Goal: Book appointment/travel/reservation

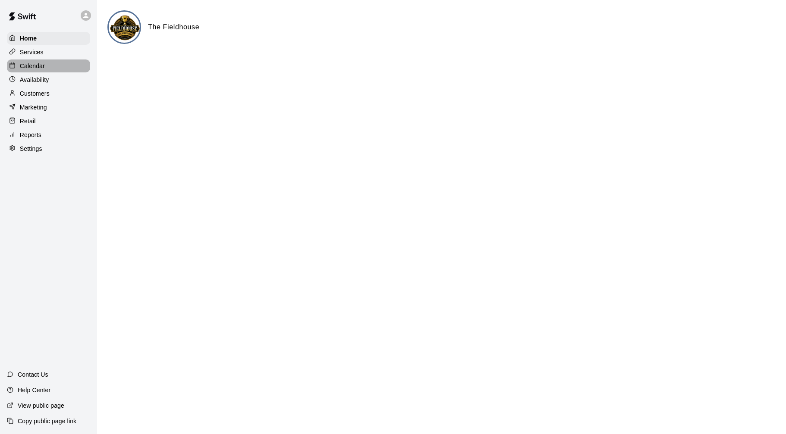
click at [35, 63] on p "Calendar" at bounding box center [32, 66] width 25 height 9
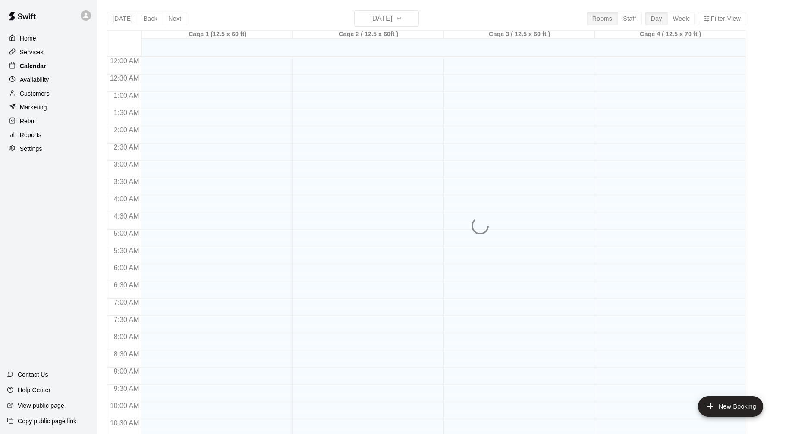
scroll to position [416, 0]
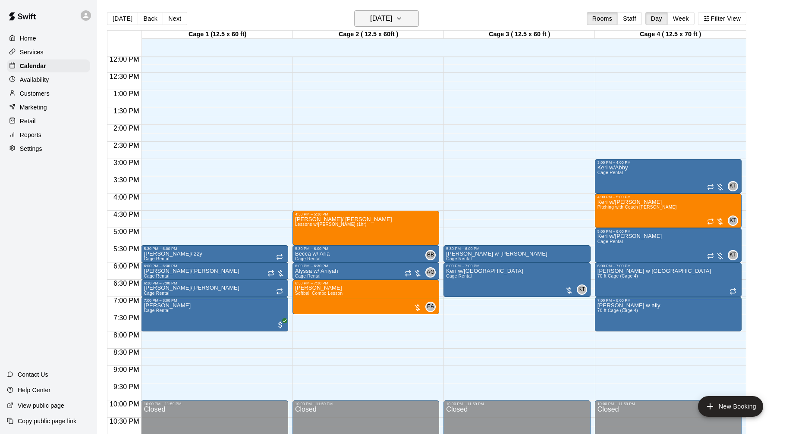
click at [392, 17] on h6 "[DATE]" at bounding box center [381, 19] width 22 height 12
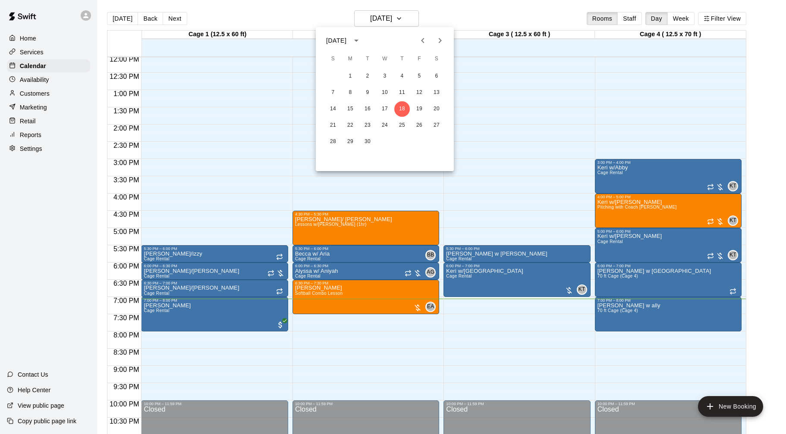
click at [444, 39] on icon "Next month" at bounding box center [440, 40] width 10 height 10
click at [403, 75] on button "2" at bounding box center [402, 77] width 16 height 16
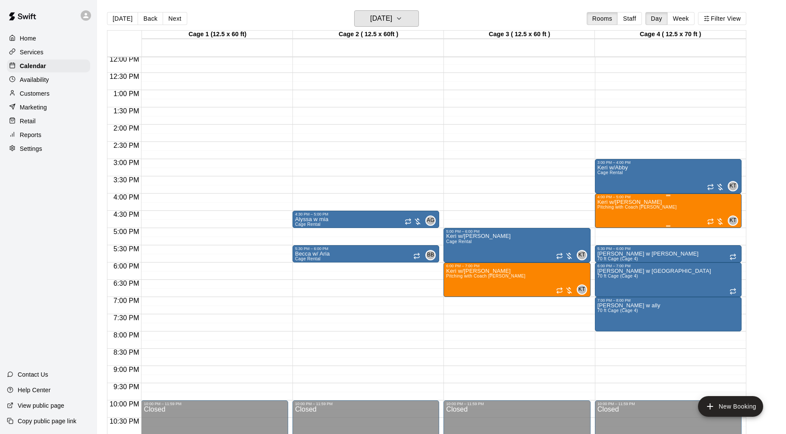
scroll to position [411, 0]
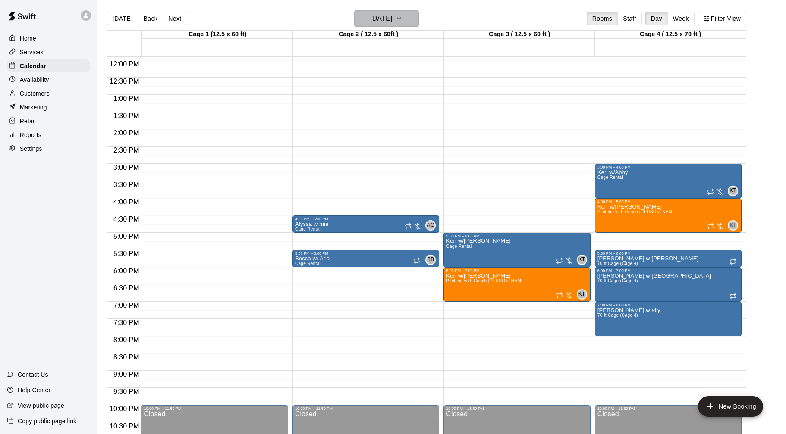
click at [402, 15] on icon "button" at bounding box center [398, 18] width 7 height 10
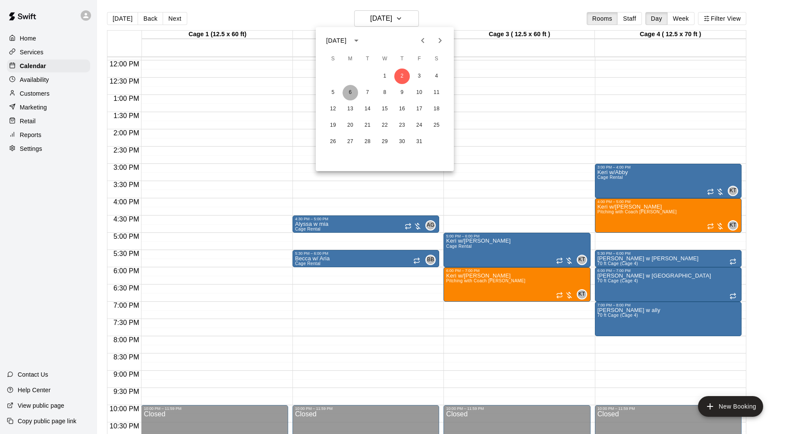
click at [347, 91] on button "6" at bounding box center [350, 93] width 16 height 16
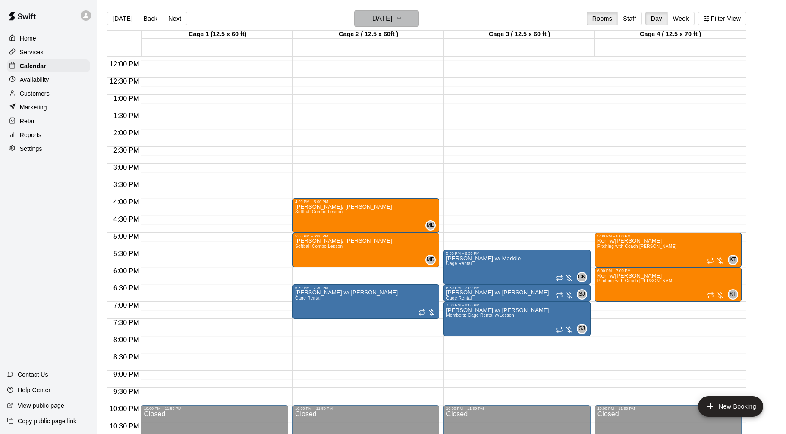
click at [392, 22] on h6 "[DATE]" at bounding box center [381, 19] width 22 height 12
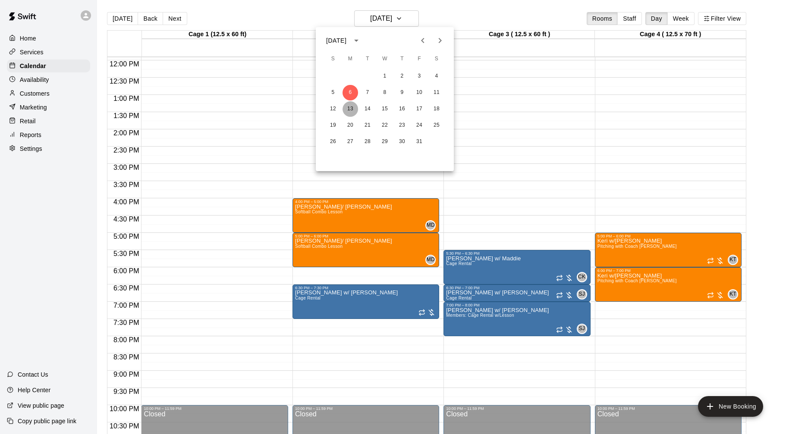
click at [352, 107] on button "13" at bounding box center [350, 109] width 16 height 16
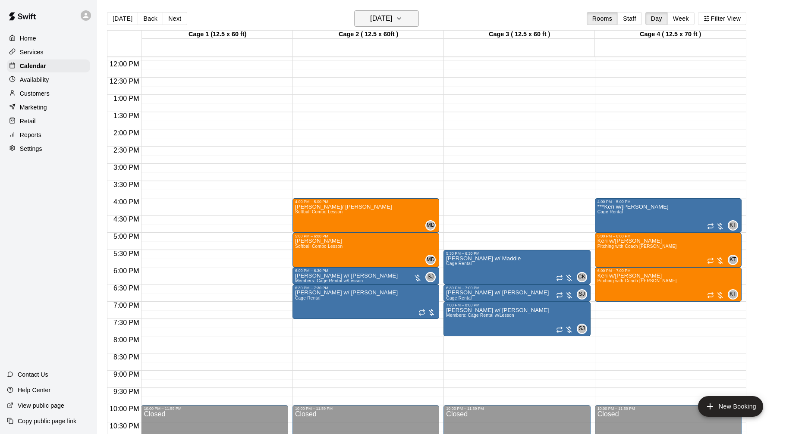
click at [377, 15] on h6 "[DATE]" at bounding box center [381, 19] width 22 height 12
click at [352, 91] on button "6" at bounding box center [350, 93] width 16 height 16
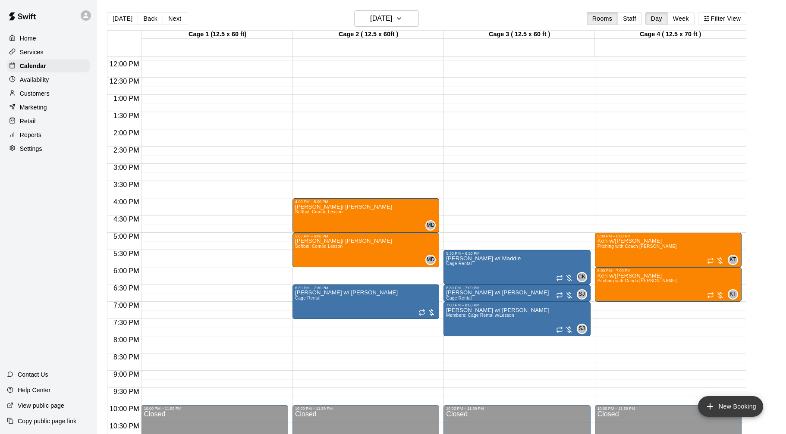
click at [728, 406] on button "New Booking" at bounding box center [730, 406] width 65 height 21
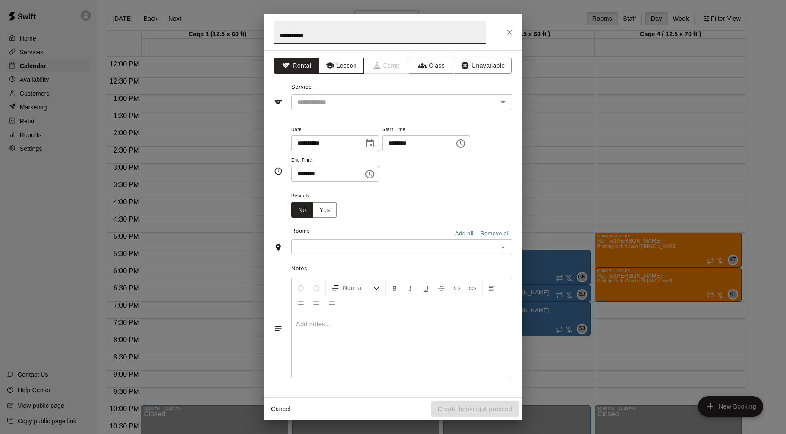
type input "**********"
click at [351, 67] on button "Lesson" at bounding box center [341, 66] width 45 height 16
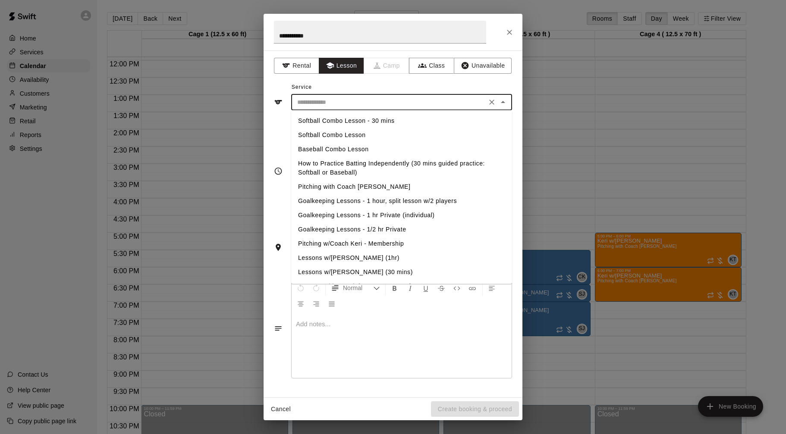
click at [348, 102] on input "text" at bounding box center [389, 102] width 190 height 11
click at [320, 62] on button "Lesson" at bounding box center [341, 66] width 45 height 16
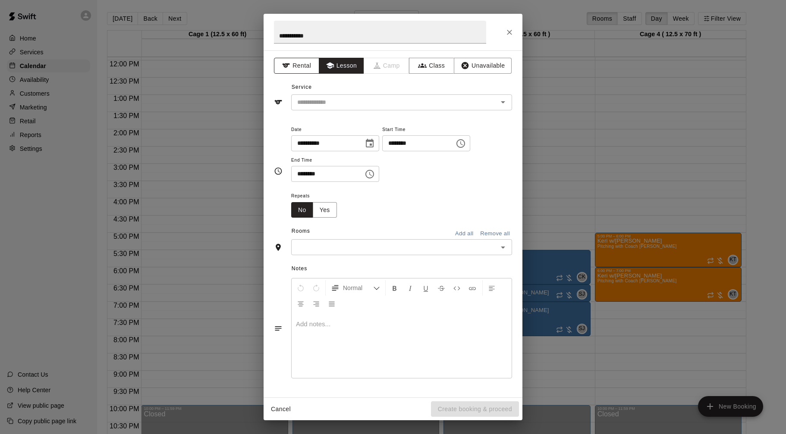
click at [307, 63] on button "Rental" at bounding box center [296, 66] width 45 height 16
click at [312, 99] on input "text" at bounding box center [389, 102] width 190 height 11
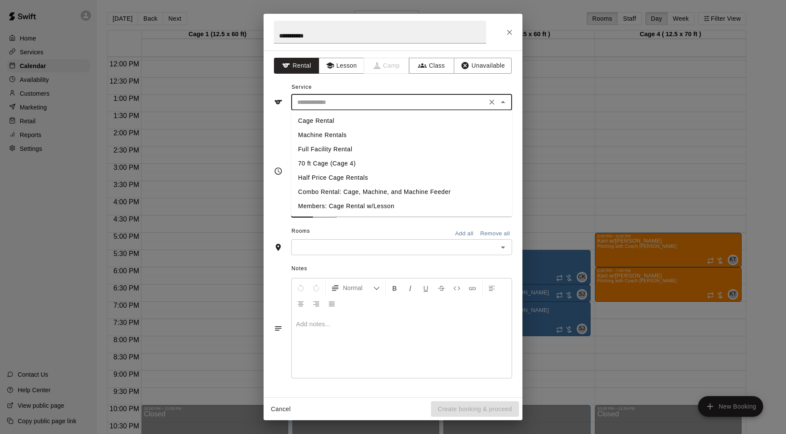
click at [316, 121] on li "Cage Rental" at bounding box center [401, 121] width 221 height 14
type input "**********"
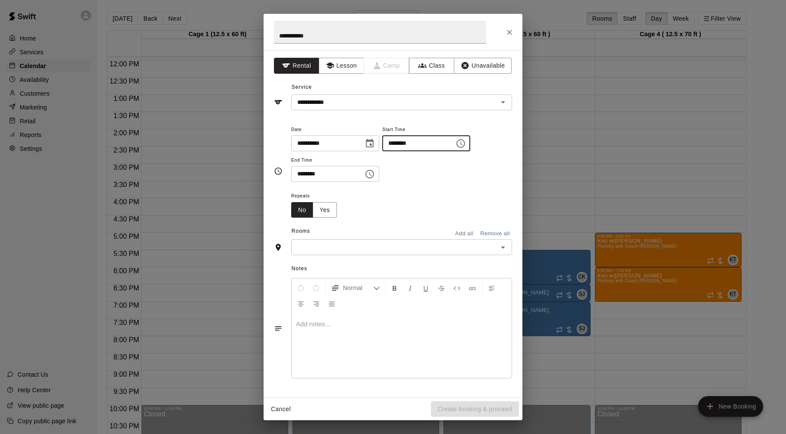
click at [394, 144] on input "********" at bounding box center [415, 143] width 66 height 16
type input "********"
click at [298, 171] on input "********" at bounding box center [324, 174] width 66 height 16
type input "********"
click at [327, 247] on input "text" at bounding box center [394, 247] width 201 height 11
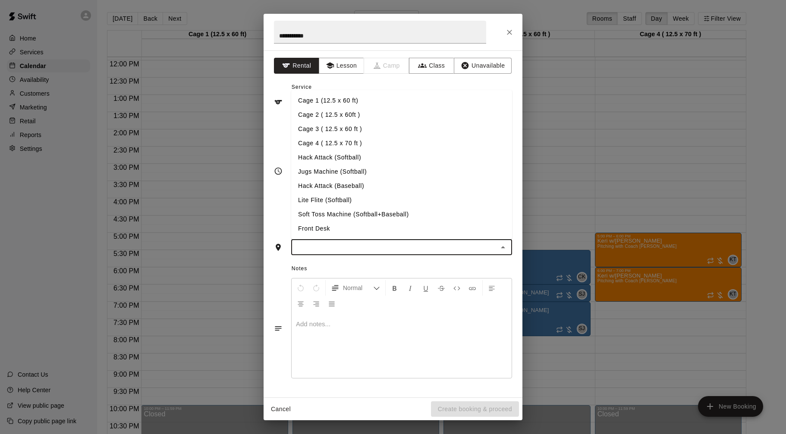
click at [357, 148] on li "Cage 4 ( 12.5 x 70 ft )" at bounding box center [401, 143] width 221 height 14
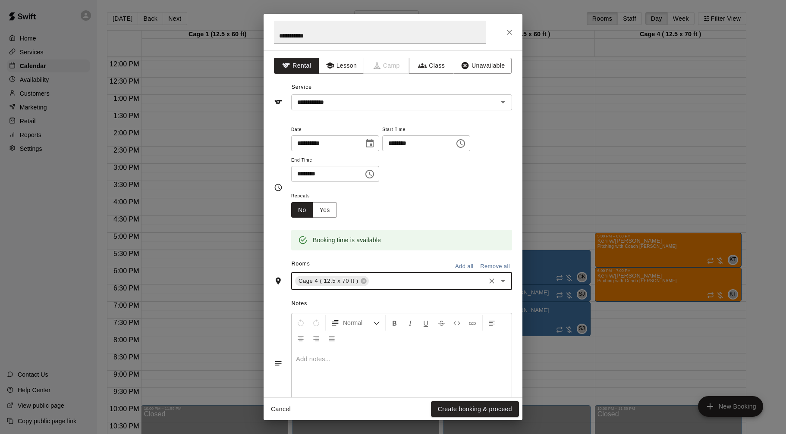
click at [471, 404] on button "Create booking & proceed" at bounding box center [475, 409] width 88 height 16
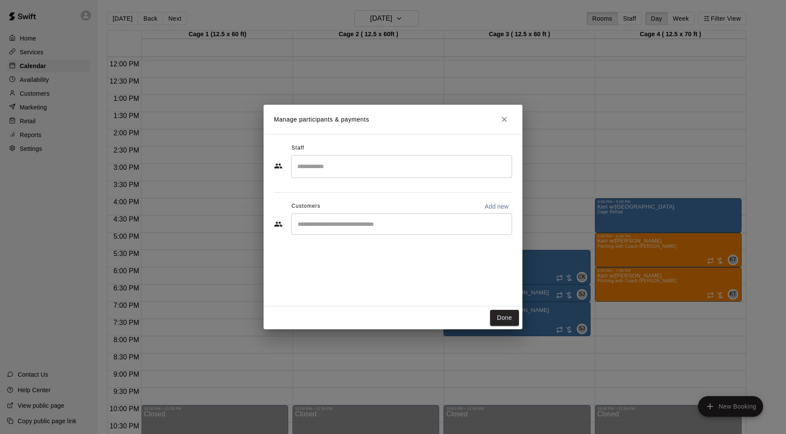
click at [404, 169] on input "Search staff" at bounding box center [401, 166] width 213 height 15
click at [379, 198] on div "[PERSON_NAME] Owner" at bounding box center [409, 196] width 192 height 17
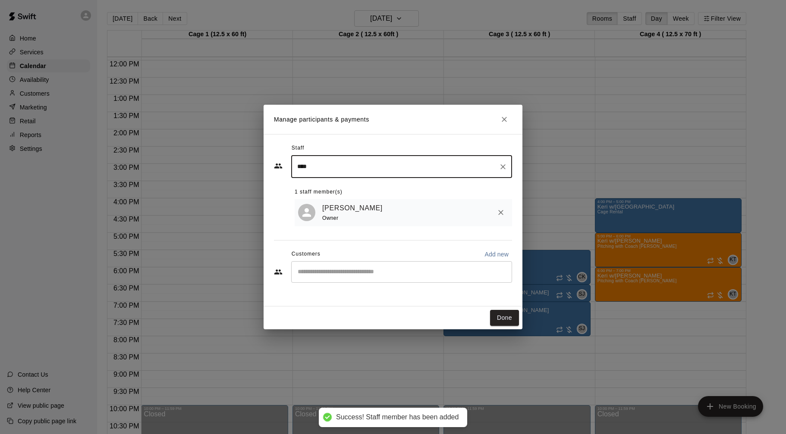
click at [377, 265] on div "​" at bounding box center [401, 272] width 221 height 22
type input "****"
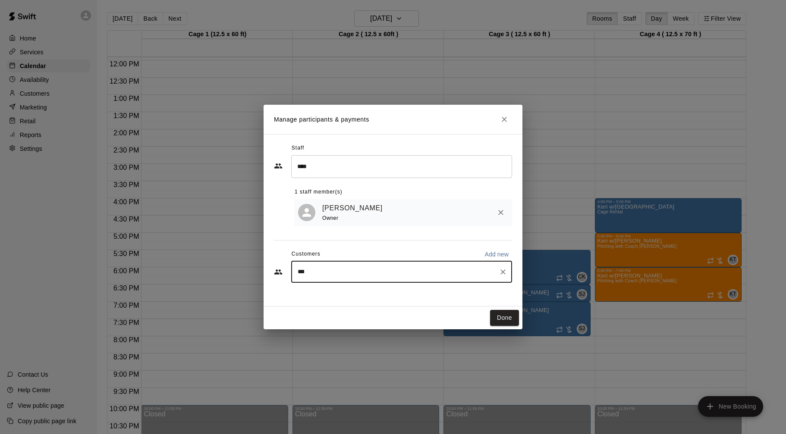
type input "****"
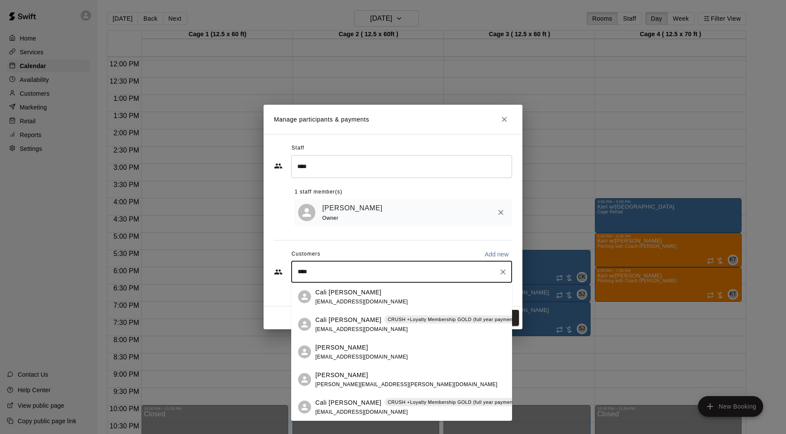
click at [391, 324] on div "Cali [PERSON_NAME] CRUSH +Loyalty Membership GOLD (full year payment: 10% off) …" at bounding box center [427, 324] width 224 height 19
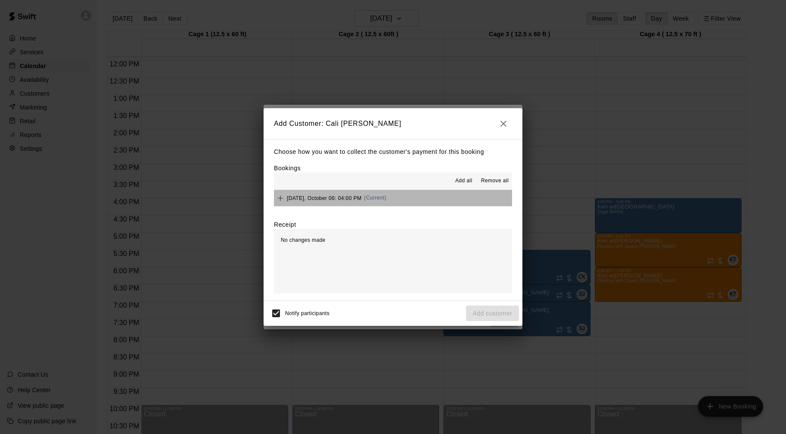
click at [426, 195] on button "[DATE], October 06: 04:00 PM (Current)" at bounding box center [393, 198] width 238 height 16
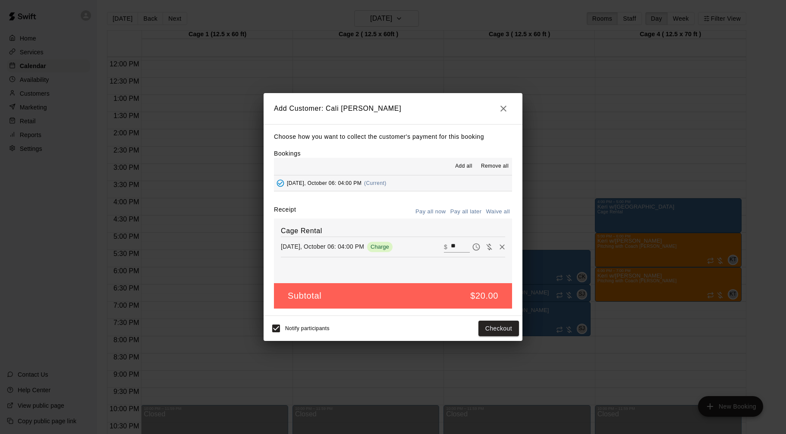
click at [464, 212] on button "Pay all later" at bounding box center [466, 211] width 36 height 13
drag, startPoint x: 501, startPoint y: 328, endPoint x: 512, endPoint y: 314, distance: 17.8
click at [501, 328] on button "Add customer" at bounding box center [492, 329] width 53 height 16
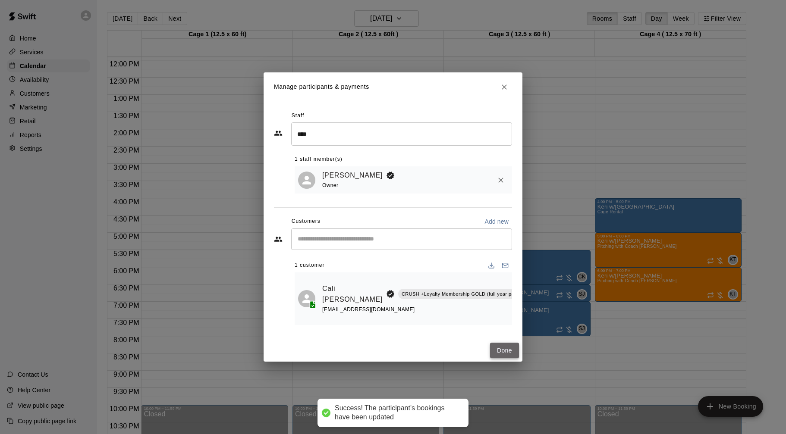
click at [511, 346] on button "Done" at bounding box center [504, 351] width 29 height 16
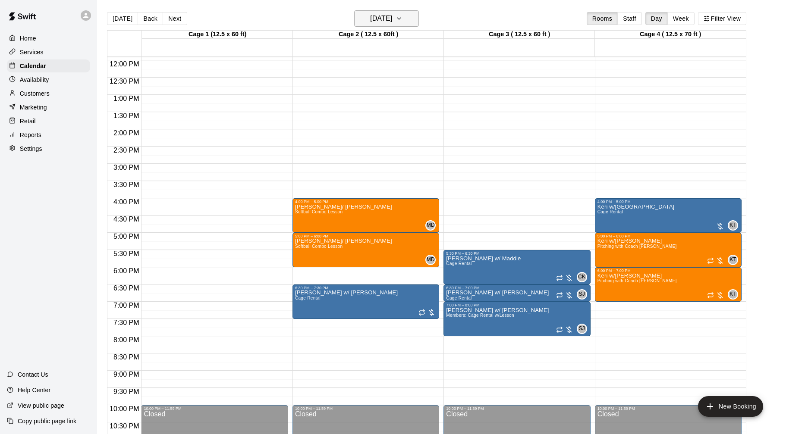
click at [391, 16] on h6 "[DATE]" at bounding box center [381, 19] width 22 height 12
click at [423, 45] on icon "Previous month" at bounding box center [422, 40] width 10 height 10
click at [351, 142] on button "29" at bounding box center [350, 142] width 16 height 16
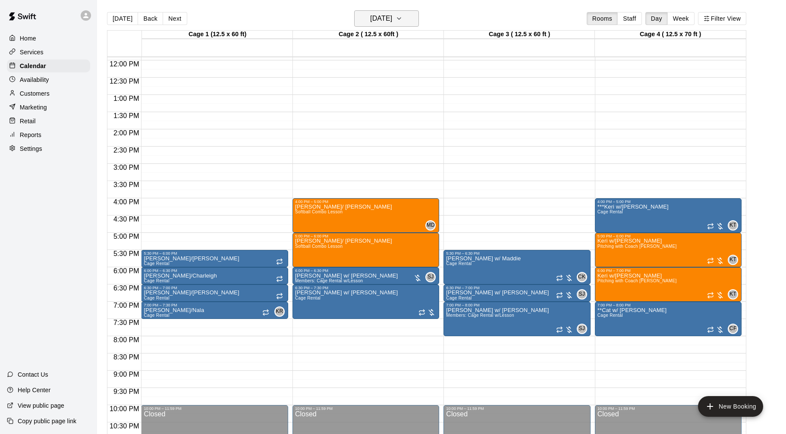
click at [402, 21] on icon "button" at bounding box center [398, 18] width 7 height 10
click at [433, 38] on button "Next month" at bounding box center [439, 40] width 17 height 17
click at [351, 90] on button "6" at bounding box center [350, 93] width 16 height 16
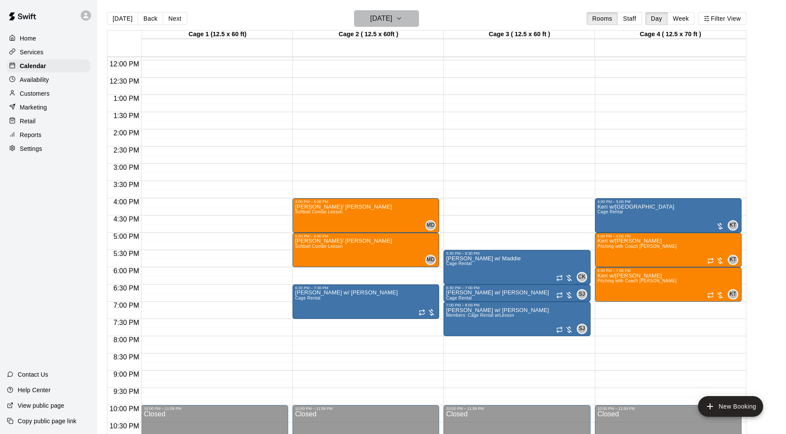
click at [391, 20] on h6 "[DATE]" at bounding box center [381, 19] width 22 height 12
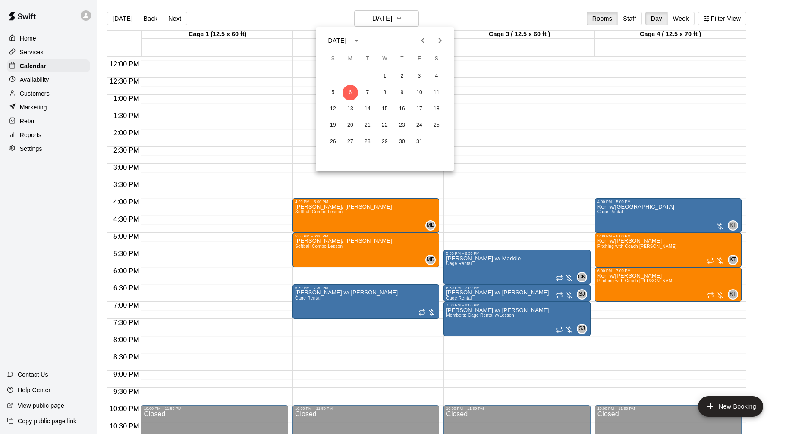
click at [425, 39] on icon "Previous month" at bounding box center [422, 40] width 10 height 10
click at [345, 123] on button "22" at bounding box center [350, 126] width 16 height 16
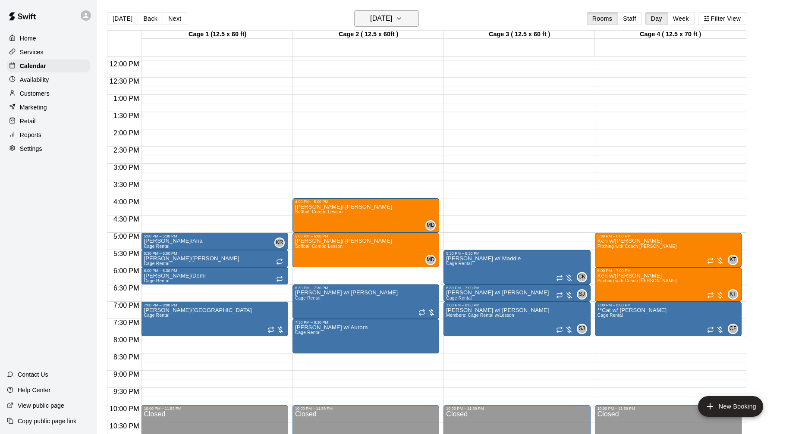
click at [385, 12] on button "[DATE]" at bounding box center [386, 18] width 65 height 16
click at [352, 141] on button "29" at bounding box center [350, 142] width 16 height 16
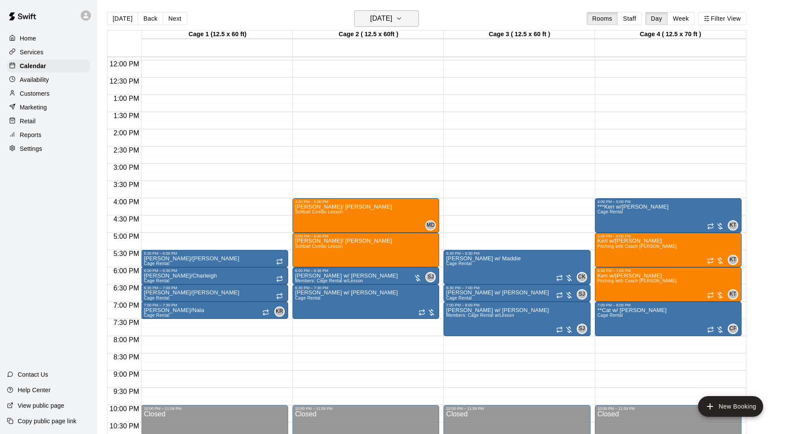
click at [370, 18] on h6 "[DATE]" at bounding box center [381, 19] width 22 height 12
click at [404, 126] on button "25" at bounding box center [402, 126] width 16 height 16
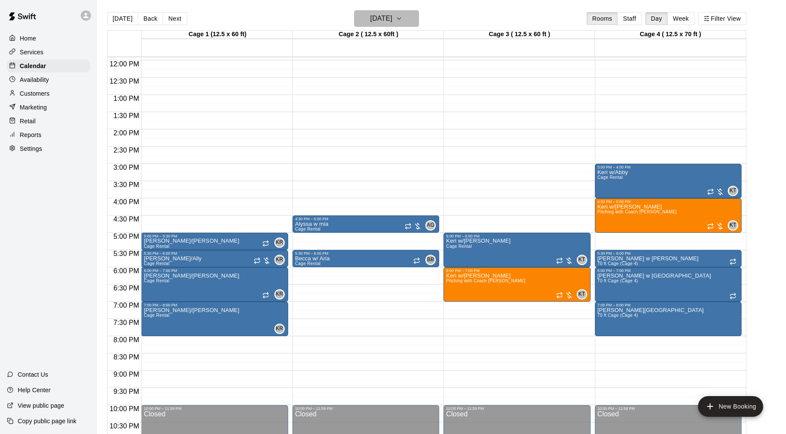
click at [388, 19] on h6 "[DATE]" at bounding box center [381, 19] width 22 height 12
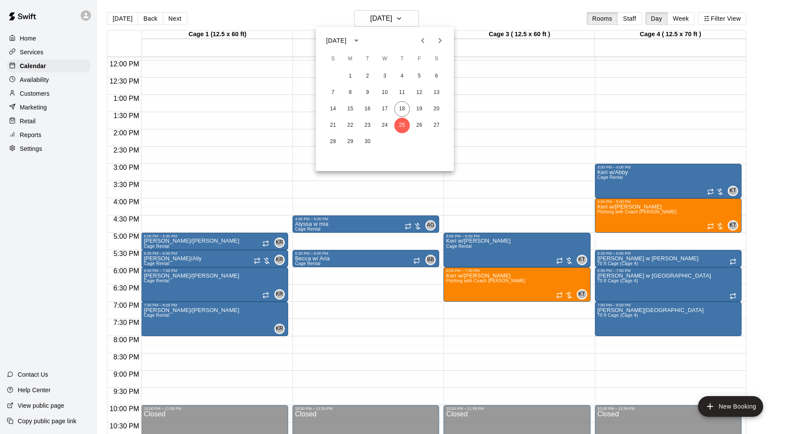
click at [442, 34] on button "Next month" at bounding box center [439, 40] width 17 height 17
click at [350, 94] on button "6" at bounding box center [350, 93] width 16 height 16
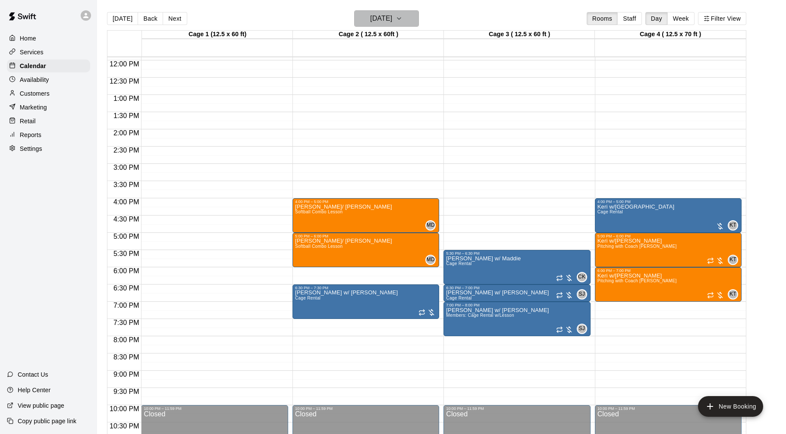
click at [392, 16] on h6 "[DATE]" at bounding box center [381, 19] width 22 height 12
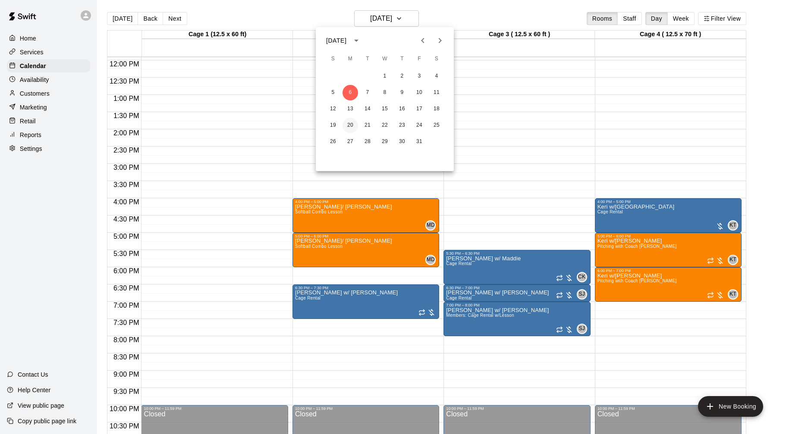
click at [348, 125] on button "20" at bounding box center [350, 126] width 16 height 16
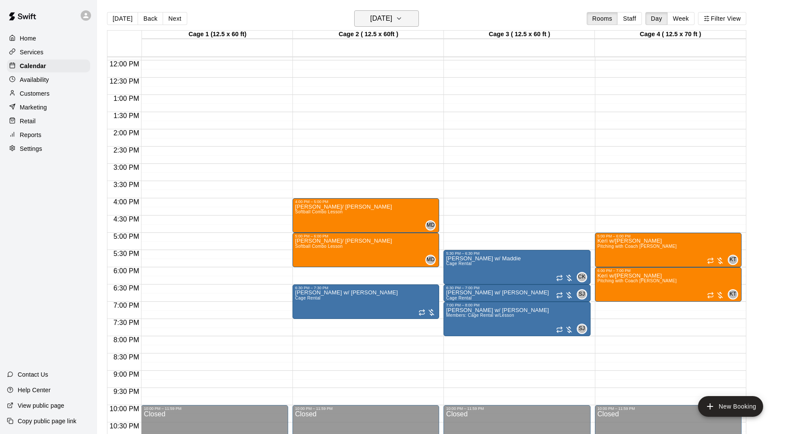
click at [392, 22] on h6 "[DATE]" at bounding box center [381, 19] width 22 height 12
click at [443, 40] on icon "Next month" at bounding box center [440, 40] width 10 height 10
click at [351, 91] on button "3" at bounding box center [350, 93] width 16 height 16
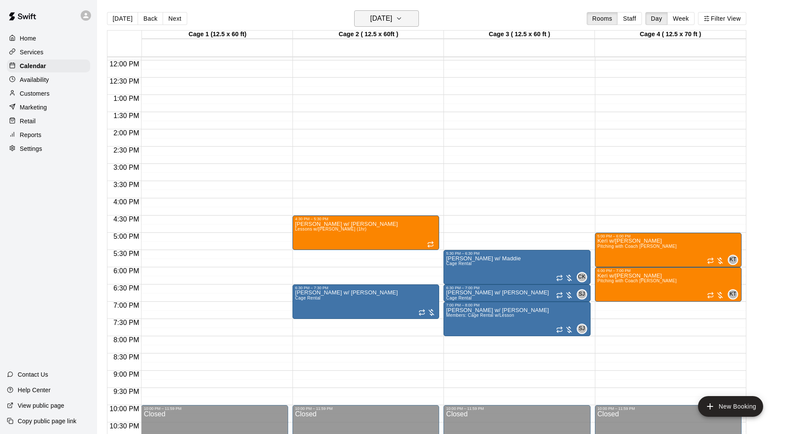
click at [392, 16] on h6 "[DATE]" at bounding box center [381, 19] width 22 height 12
click at [353, 122] on button "17" at bounding box center [350, 126] width 16 height 16
click at [392, 23] on h6 "[DATE]" at bounding box center [381, 19] width 22 height 12
click at [441, 43] on icon "Next month" at bounding box center [440, 40] width 10 height 10
click at [350, 77] on button "1" at bounding box center [350, 77] width 16 height 16
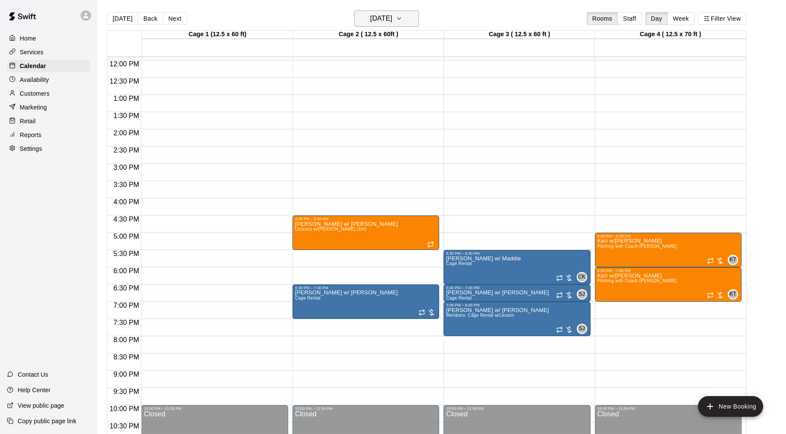
click at [373, 19] on h6 "[DATE]" at bounding box center [381, 19] width 22 height 12
click at [353, 111] on button "15" at bounding box center [350, 109] width 16 height 16
click at [388, 19] on h6 "[DATE]" at bounding box center [381, 19] width 22 height 12
click at [352, 144] on button "29" at bounding box center [350, 142] width 16 height 16
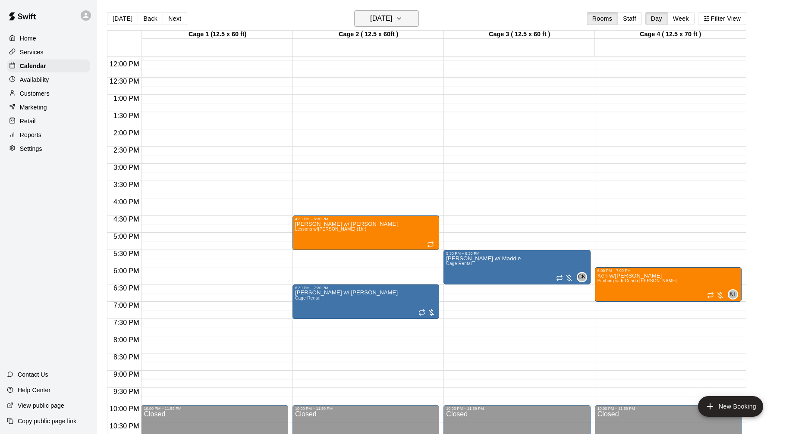
click at [404, 18] on button "[DATE]" at bounding box center [386, 18] width 65 height 16
click at [441, 41] on icon "Next month" at bounding box center [440, 40] width 10 height 10
click at [428, 38] on button "Previous month" at bounding box center [422, 40] width 17 height 17
click at [424, 38] on icon "Previous month" at bounding box center [422, 40] width 10 height 10
